Goal: Information Seeking & Learning: Learn about a topic

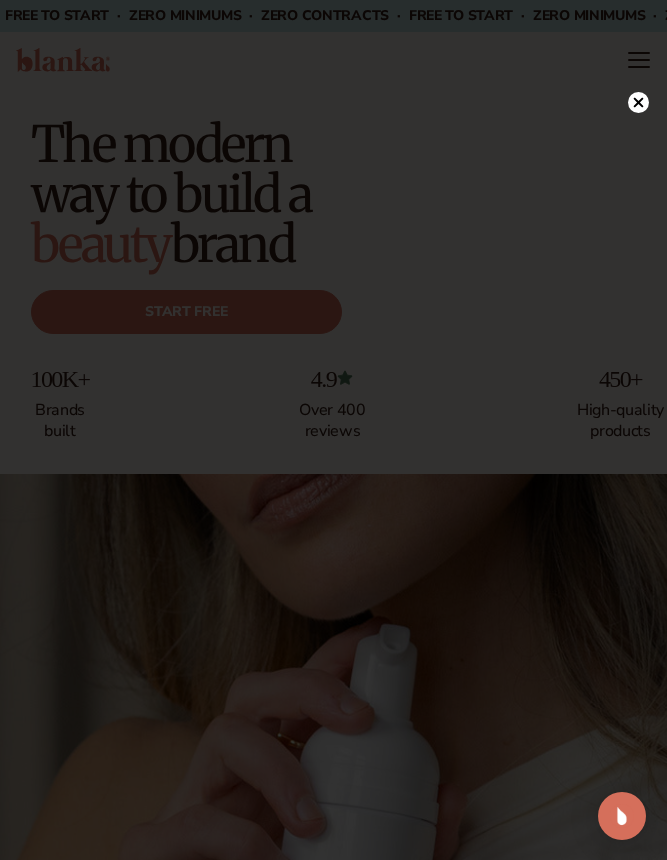
click at [638, 98] on circle at bounding box center [638, 102] width 21 height 21
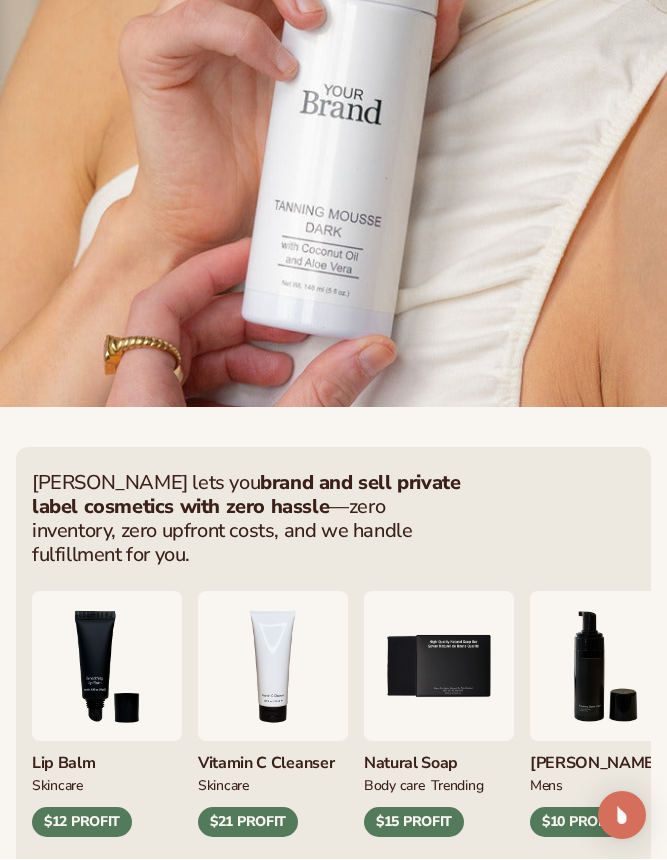
scroll to position [808, 0]
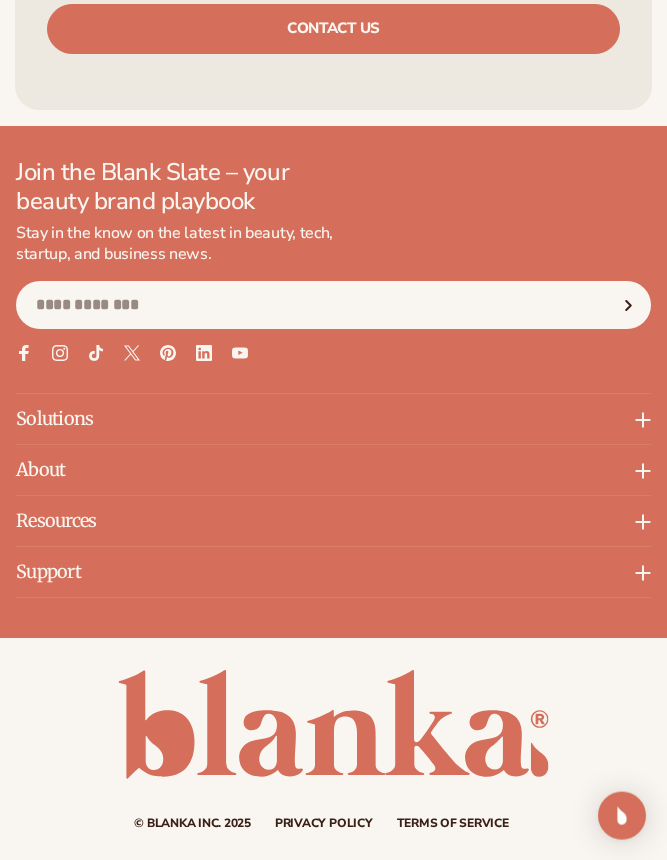
scroll to position [3333, 0]
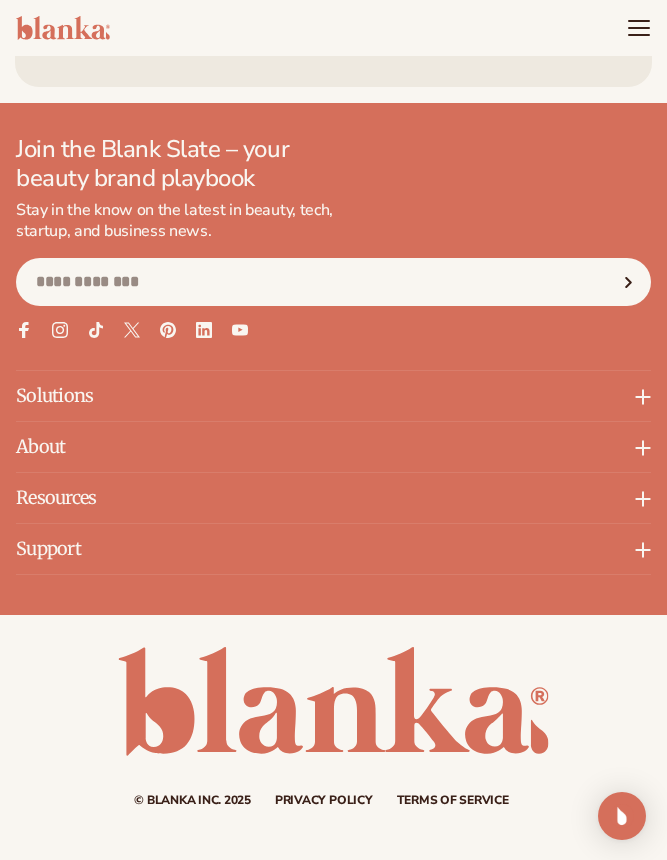
click at [127, 439] on p "About" at bounding box center [333, 447] width 635 height 50
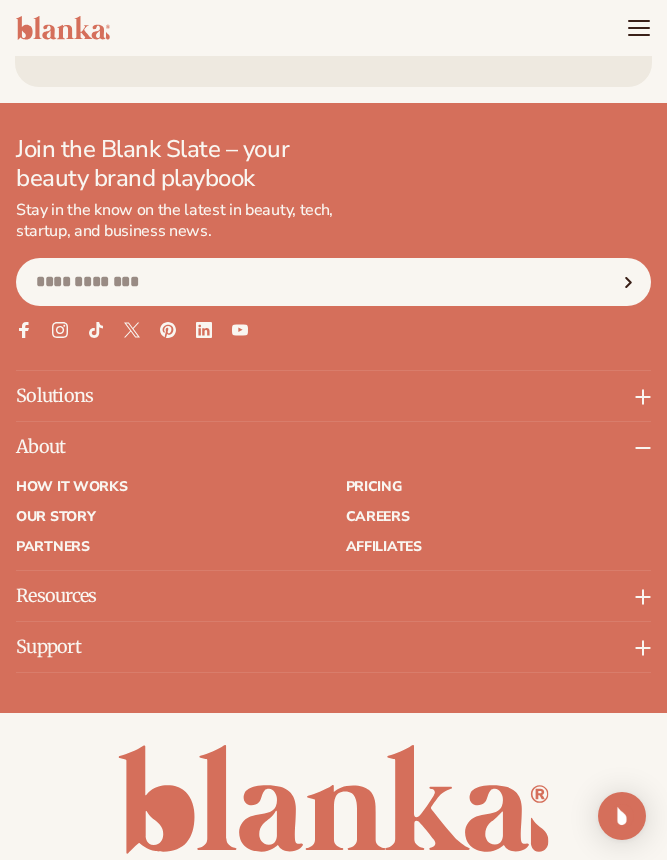
click at [385, 480] on link "Pricing" at bounding box center [499, 487] width 306 height 14
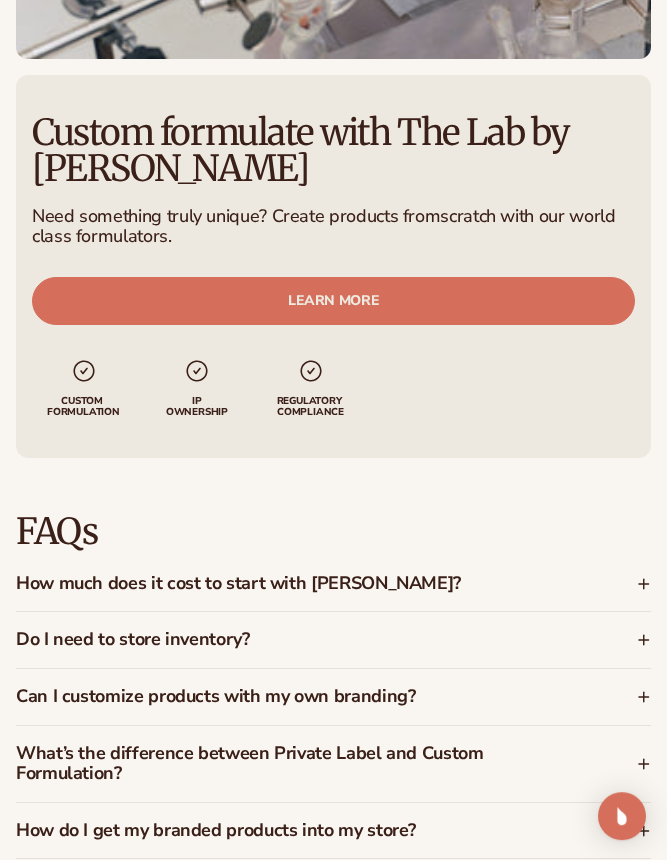
scroll to position [2544, 0]
click at [509, 589] on h3 "How much does it cost to start with Blanka?" at bounding box center [290, 584] width 549 height 20
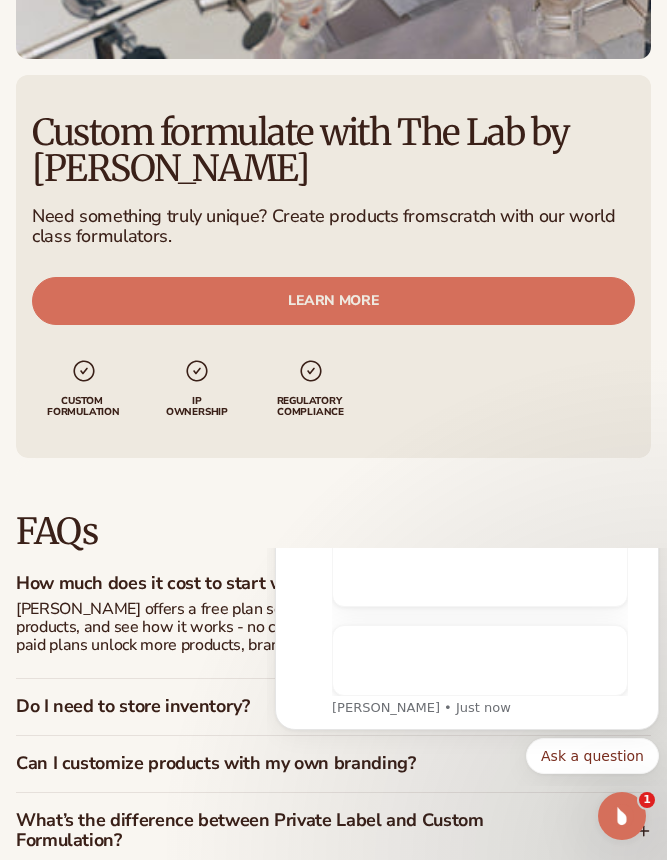
scroll to position [0, 0]
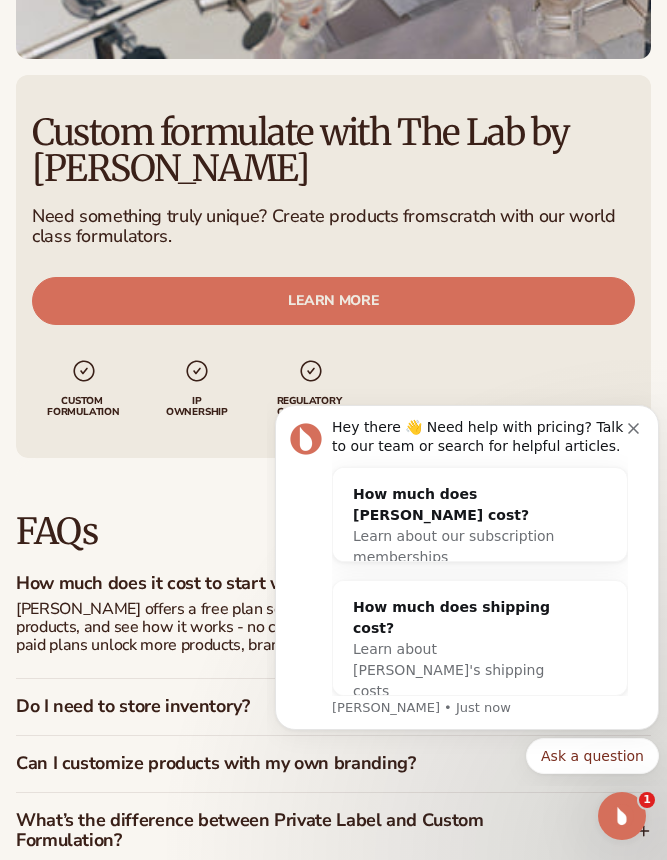
click at [638, 433] on icon "Dismiss notification" at bounding box center [633, 428] width 11 height 11
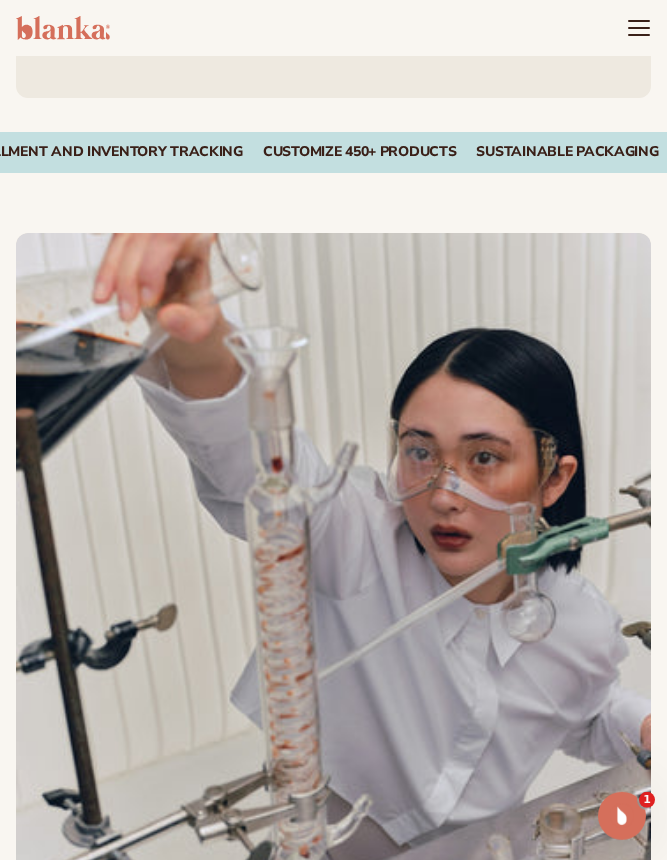
scroll to position [1715, 0]
